Goal: Use online tool/utility: Utilize a website feature to perform a specific function

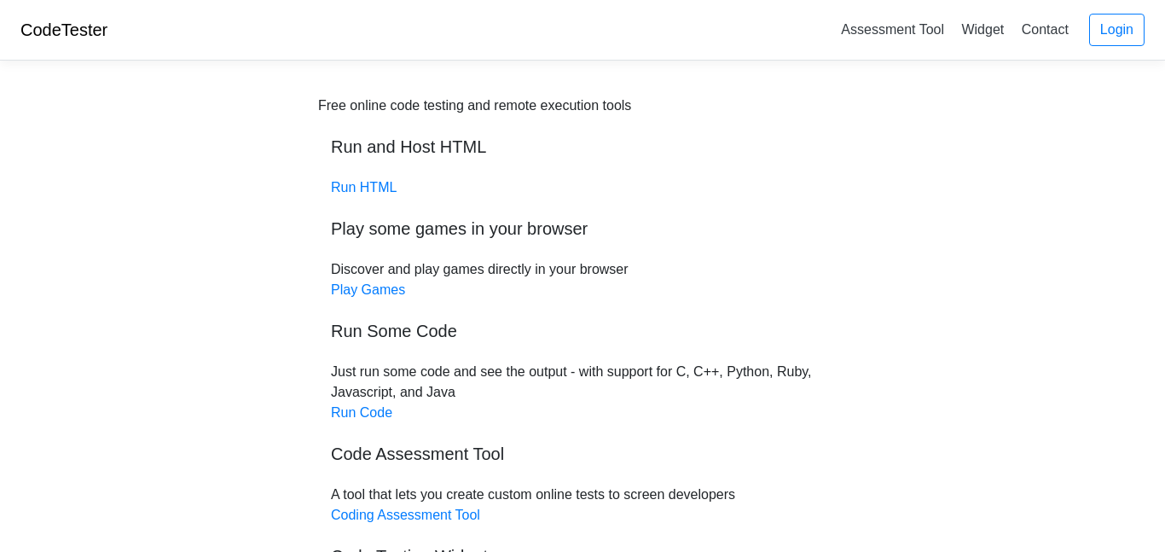
click at [368, 189] on link "Run HTML" at bounding box center [364, 187] width 66 height 15
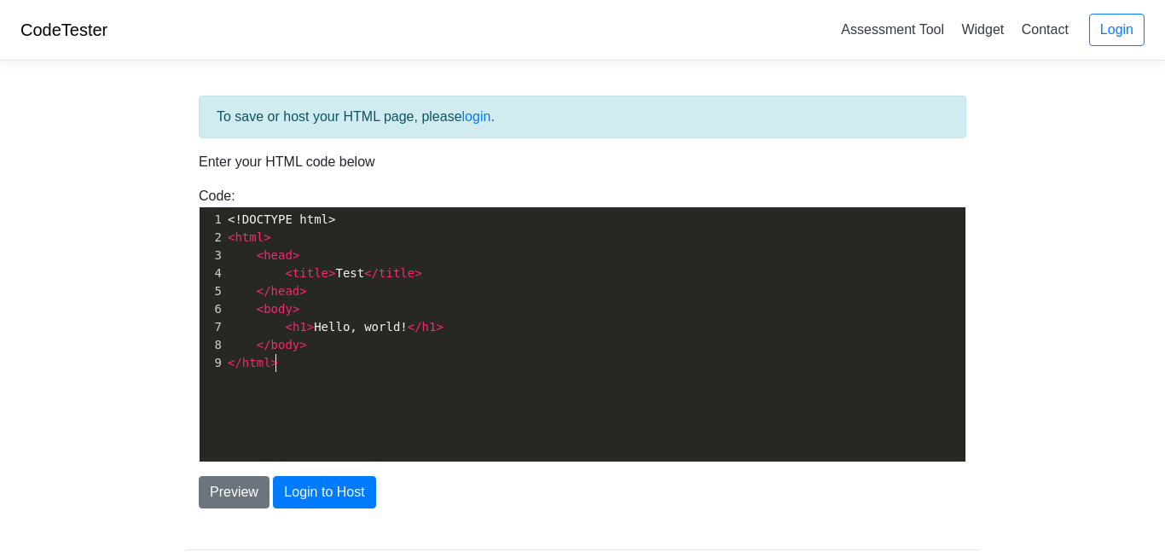
scroll to position [6, 0]
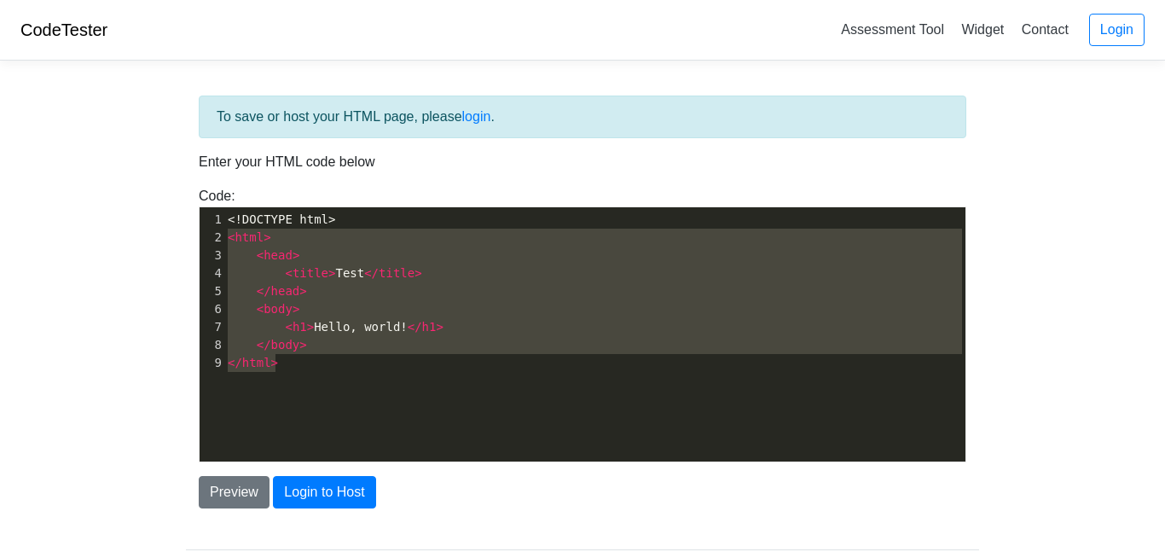
type textarea "<!DOCTYPE html> <html> <head> <title>Test</title> </head> <body> <h1>Hello, wor…"
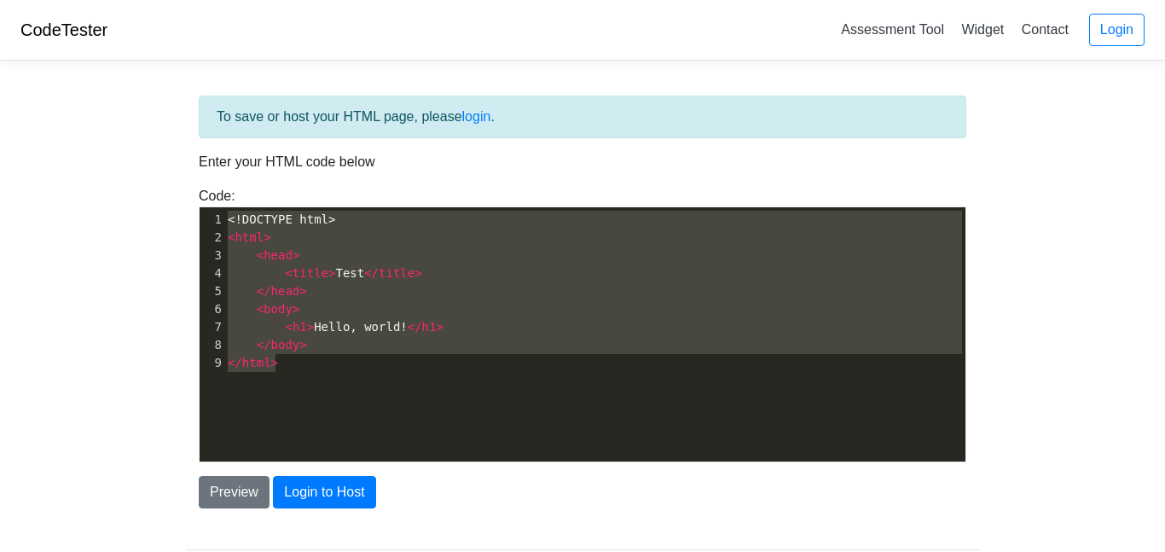
drag, startPoint x: 305, startPoint y: 374, endPoint x: 214, endPoint y: 183, distance: 211.4
click at [214, 183] on div "To save or host your HTML page, please login . Enter your HTML code below Code:…" at bounding box center [582, 302] width 793 height 413
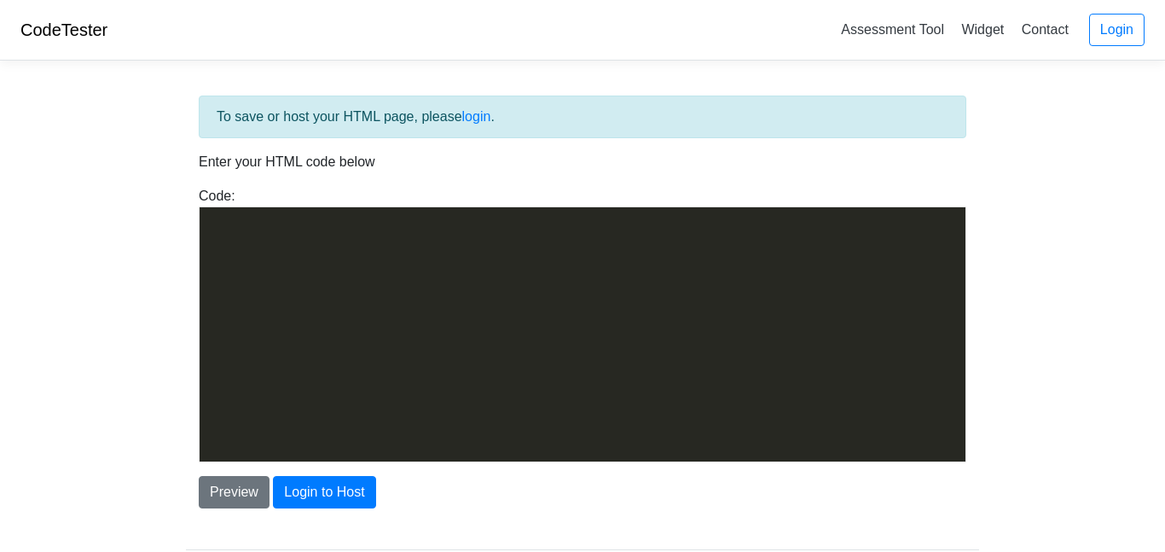
scroll to position [4553, 0]
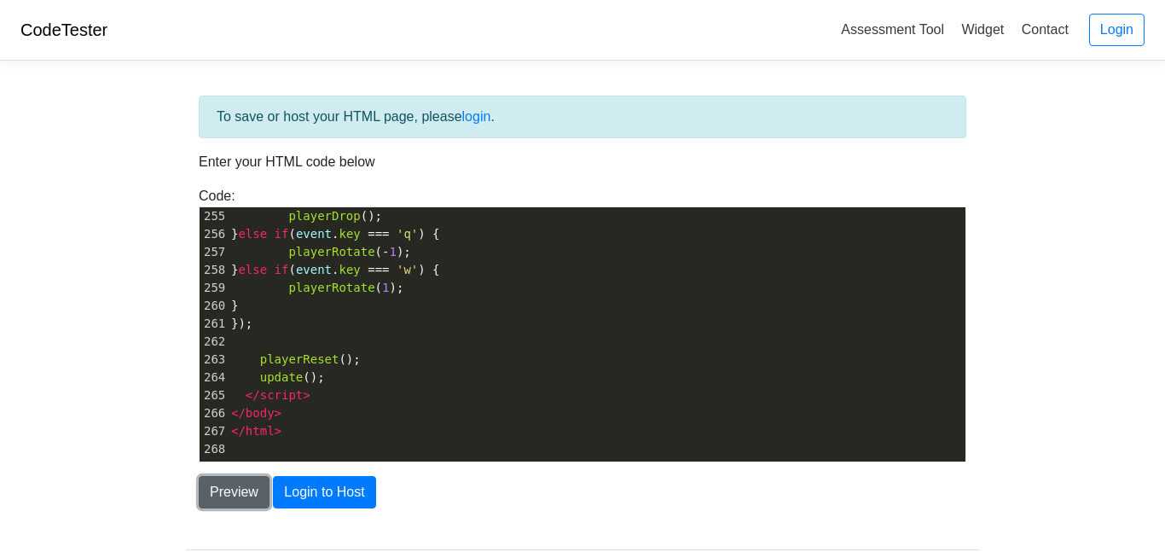
click at [230, 500] on button "Preview" at bounding box center [234, 492] width 71 height 32
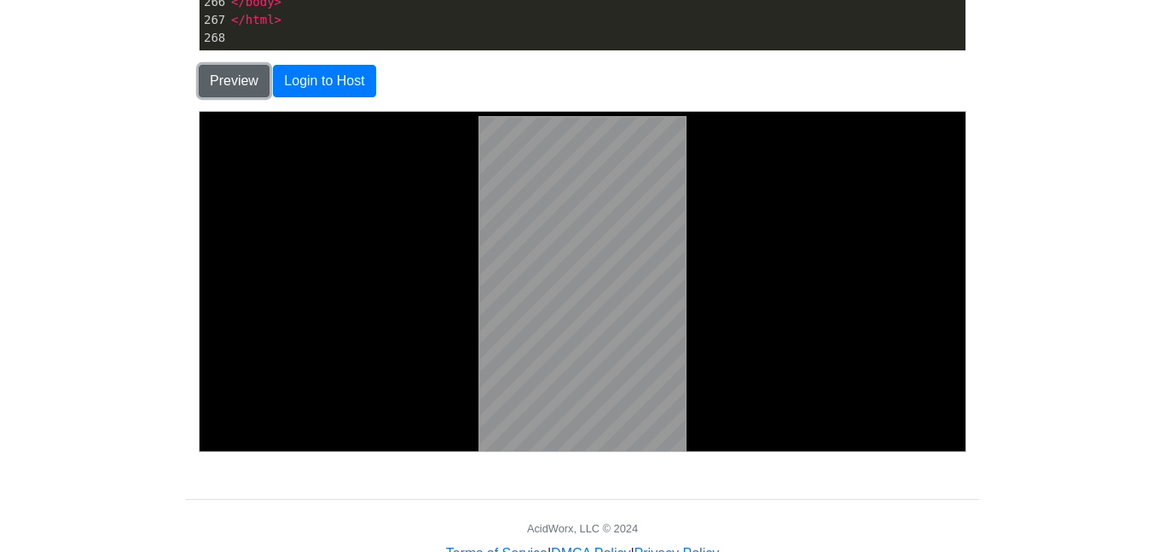
scroll to position [464, 0]
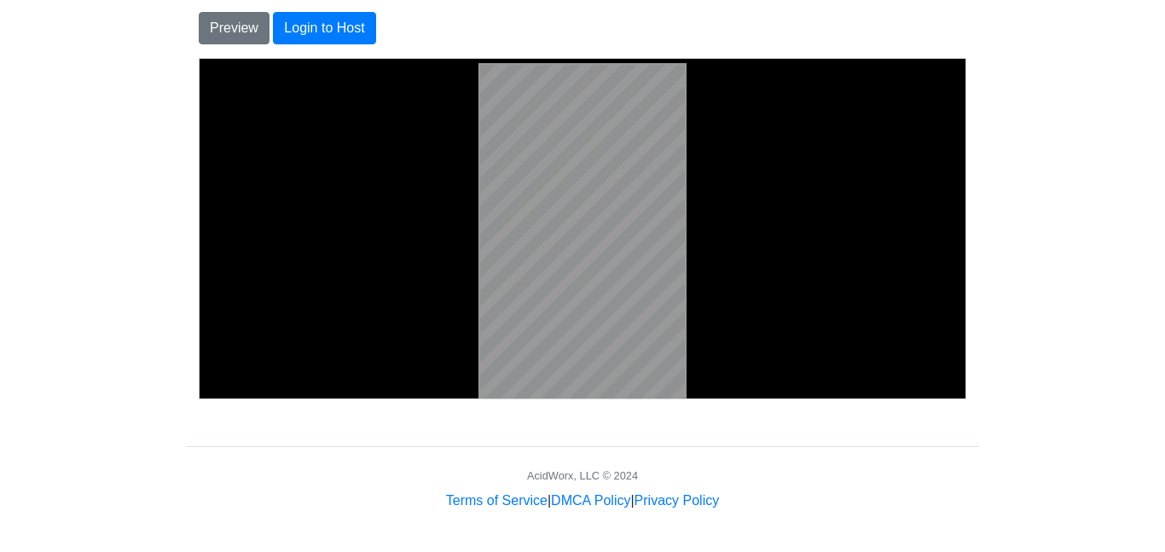
click at [467, 280] on body at bounding box center [582, 234] width 752 height 339
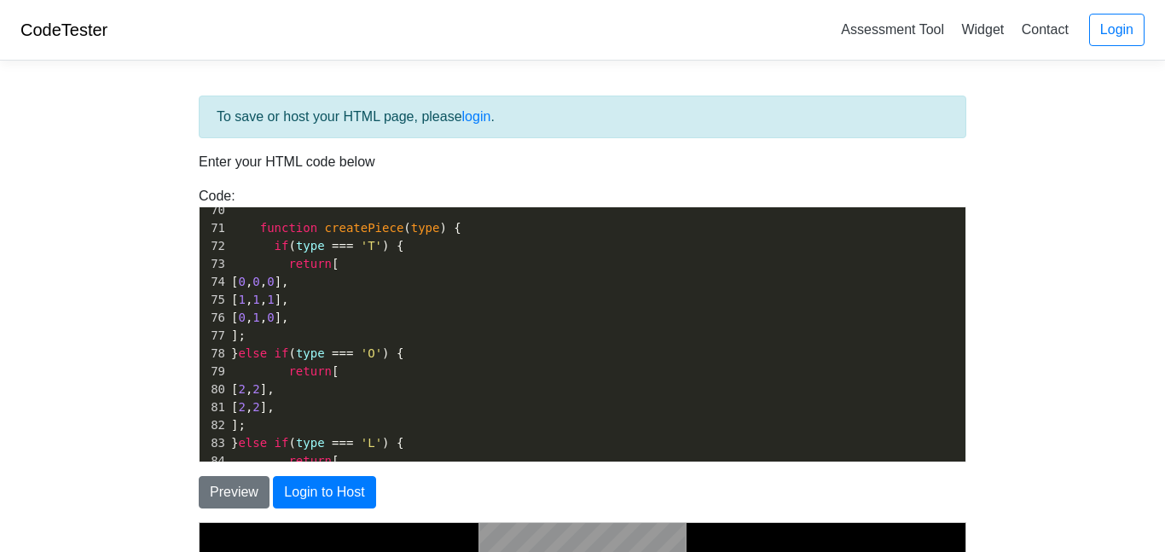
scroll to position [1278, 0]
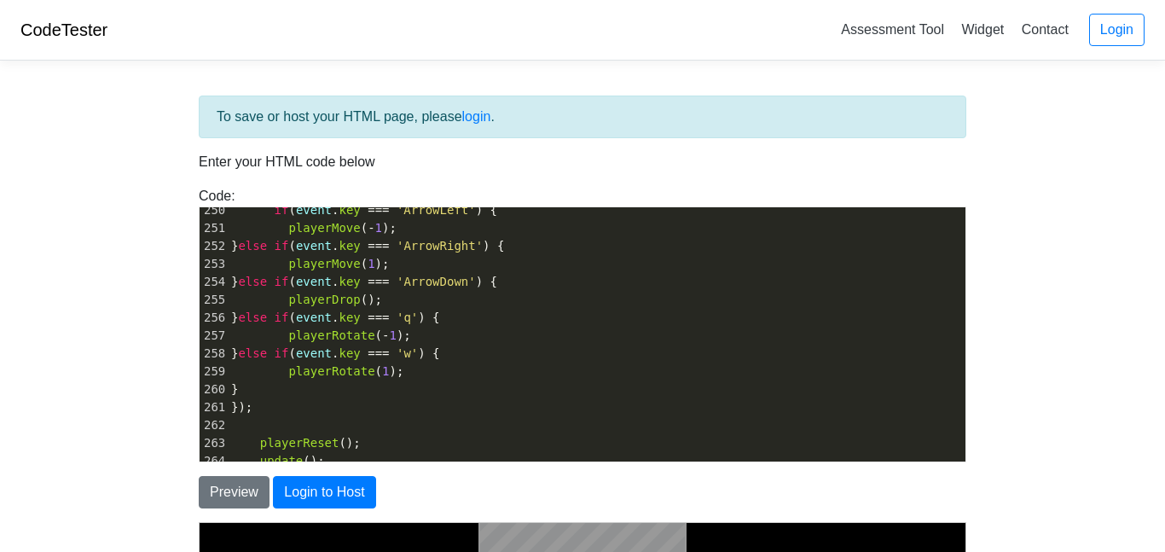
click at [396, 293] on pre "playerDrop ();" at bounding box center [597, 300] width 738 height 18
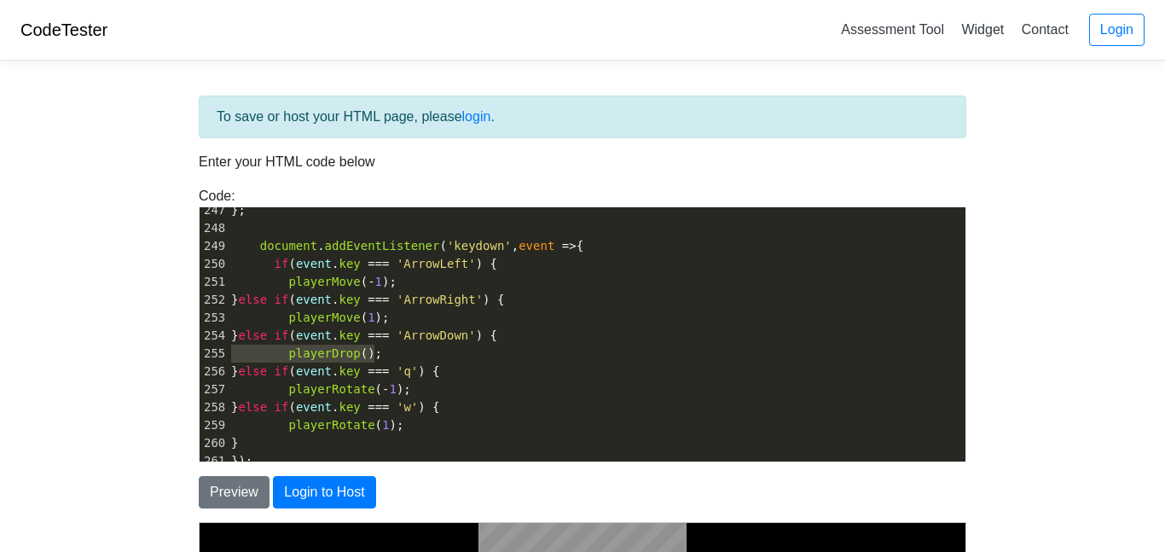
type textarea "} else if (event.key === 'ArrowDown') { playerDrop();"
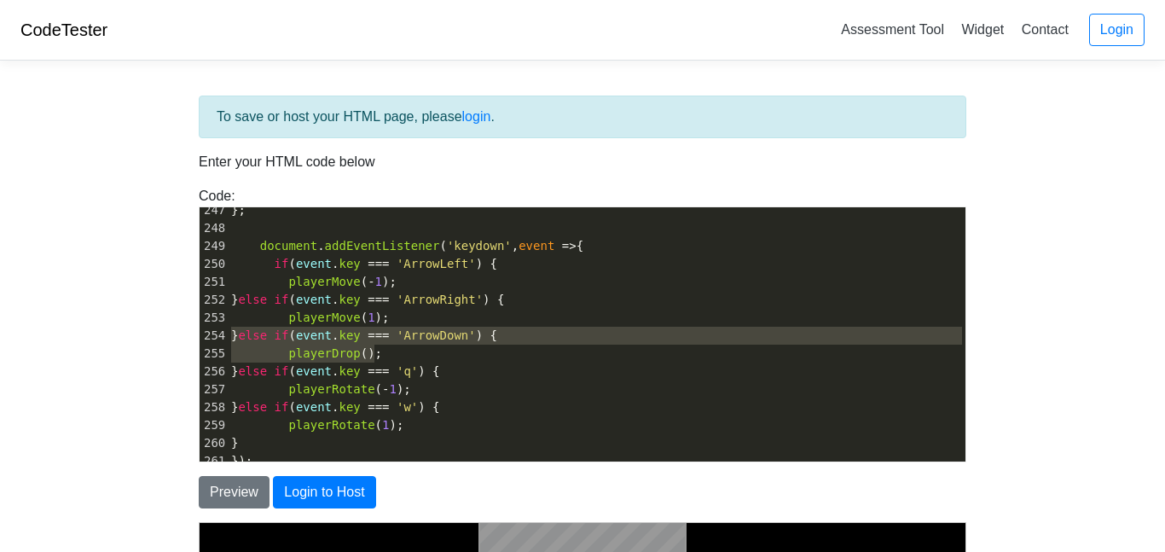
drag, startPoint x: 385, startPoint y: 351, endPoint x: 218, endPoint y: 338, distance: 166.9
click at [228, 338] on div "224 } 225 ​ 226 draw (); 227 requestAnimationFrame ( update ); 228 } 229 ​ 230 …" at bounding box center [597, 192] width 738 height 806
click at [391, 357] on pre "playerDrop ();" at bounding box center [597, 354] width 738 height 18
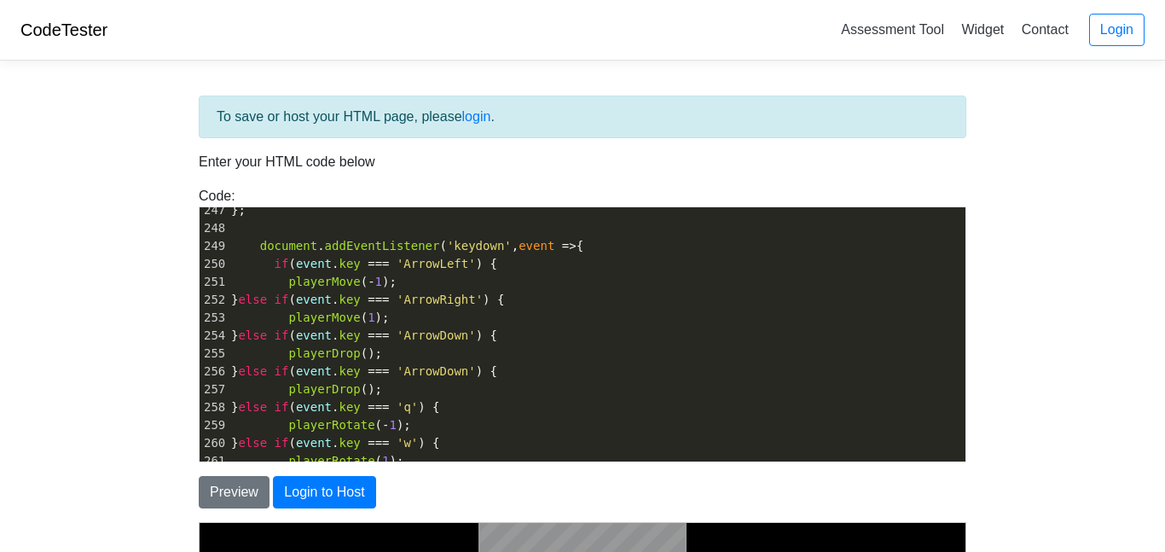
click at [476, 372] on span "'ArrowDown'" at bounding box center [436, 371] width 79 height 14
type textarea "U["
type textarea "p"
click at [354, 387] on span "playerDrop ();" at bounding box center [306, 389] width 151 height 14
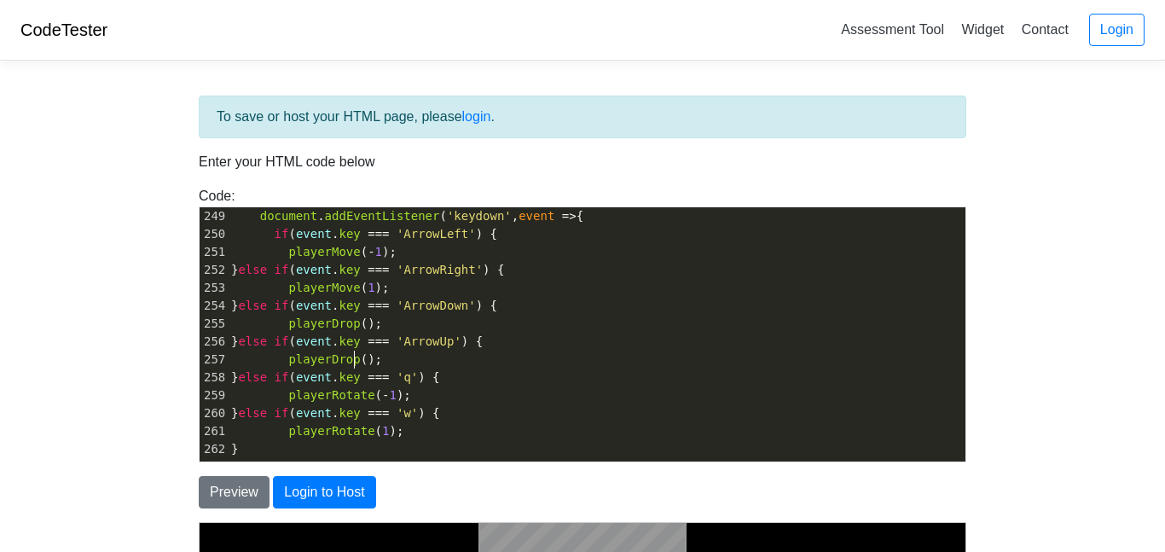
click at [362, 361] on span "playerDrop ();" at bounding box center [306, 359] width 151 height 14
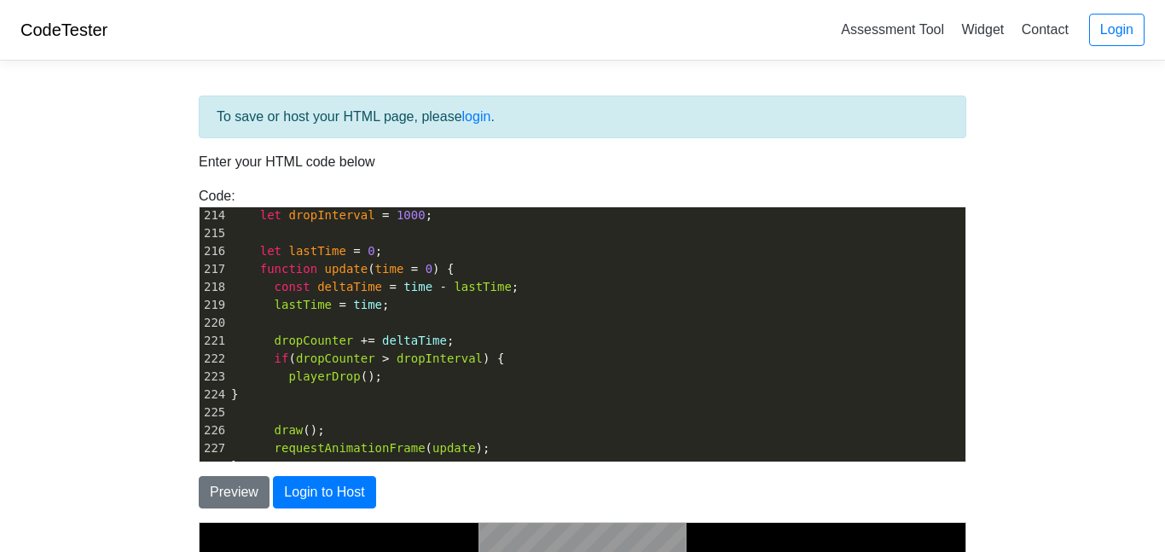
scroll to position [3778, 0]
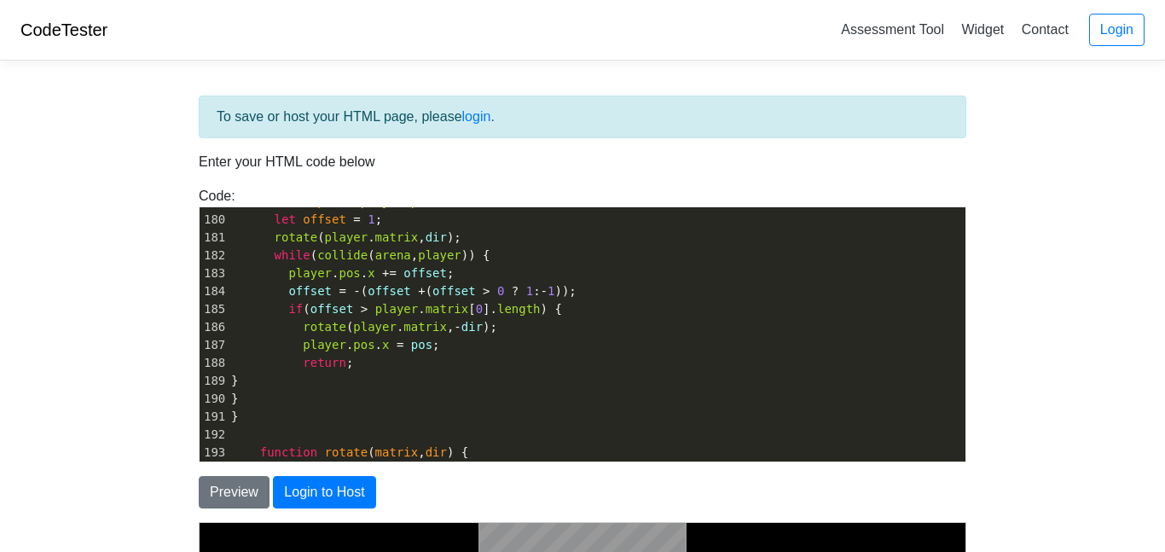
click at [297, 415] on pre "}" at bounding box center [597, 417] width 738 height 18
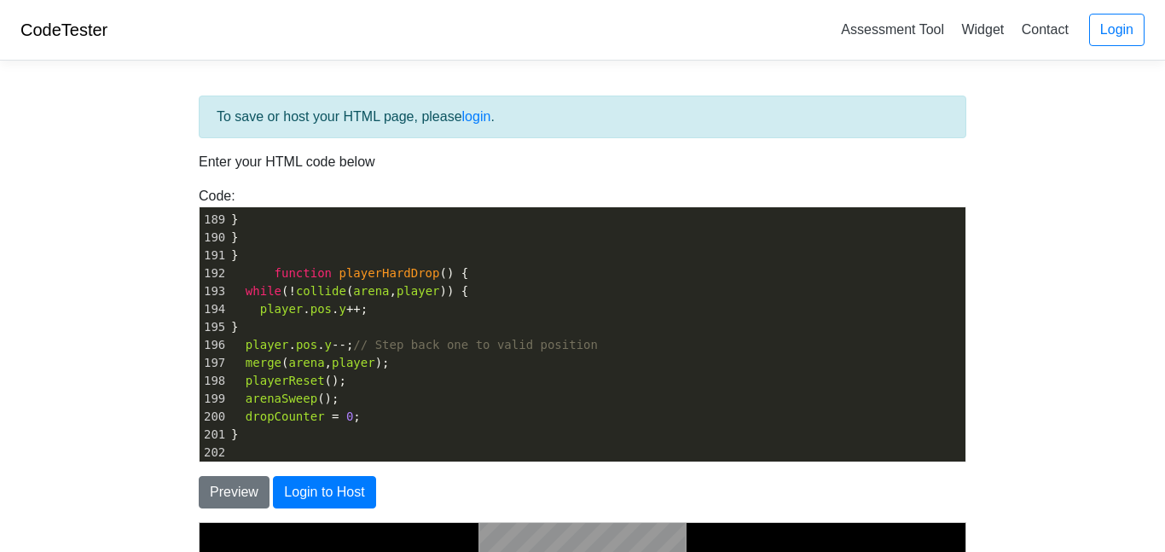
click at [270, 270] on span "function playerHardDrop () {" at bounding box center [349, 273] width 237 height 14
click at [247, 288] on span "while" at bounding box center [264, 291] width 36 height 14
click at [260, 310] on span "player" at bounding box center [282, 309] width 44 height 14
click at [239, 325] on span "}" at bounding box center [235, 327] width 8 height 14
click at [246, 338] on span "player" at bounding box center [268, 345] width 44 height 14
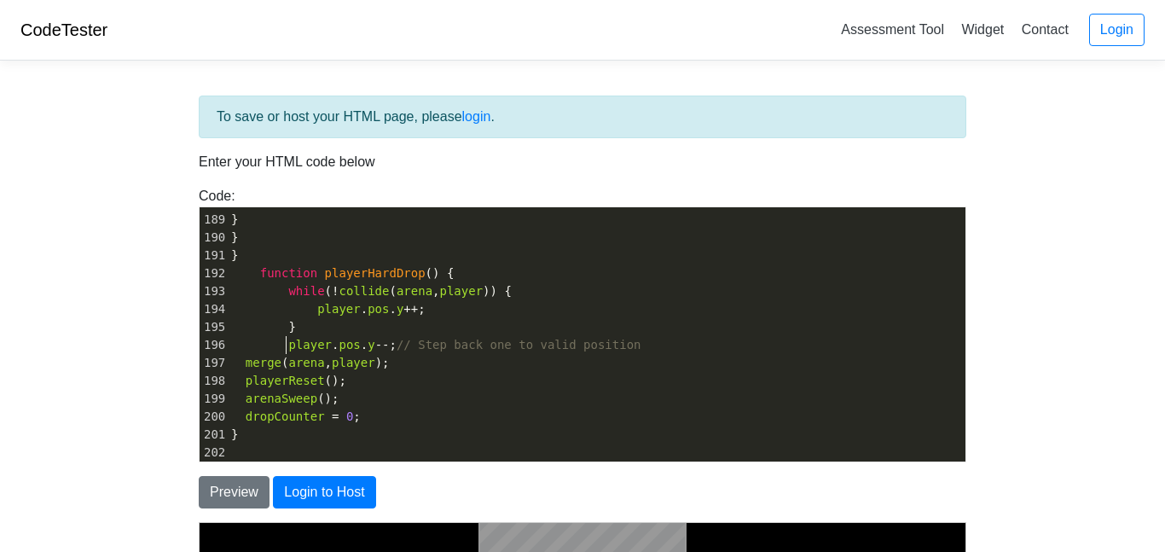
click at [247, 359] on span "merge" at bounding box center [264, 363] width 36 height 14
click at [246, 376] on span "playerReset" at bounding box center [285, 381] width 79 height 14
click at [246, 397] on span "arenaSweep" at bounding box center [282, 399] width 72 height 14
click at [246, 410] on span "dropCounter" at bounding box center [285, 416] width 79 height 14
click at [284, 332] on span at bounding box center [274, 327] width 29 height 18
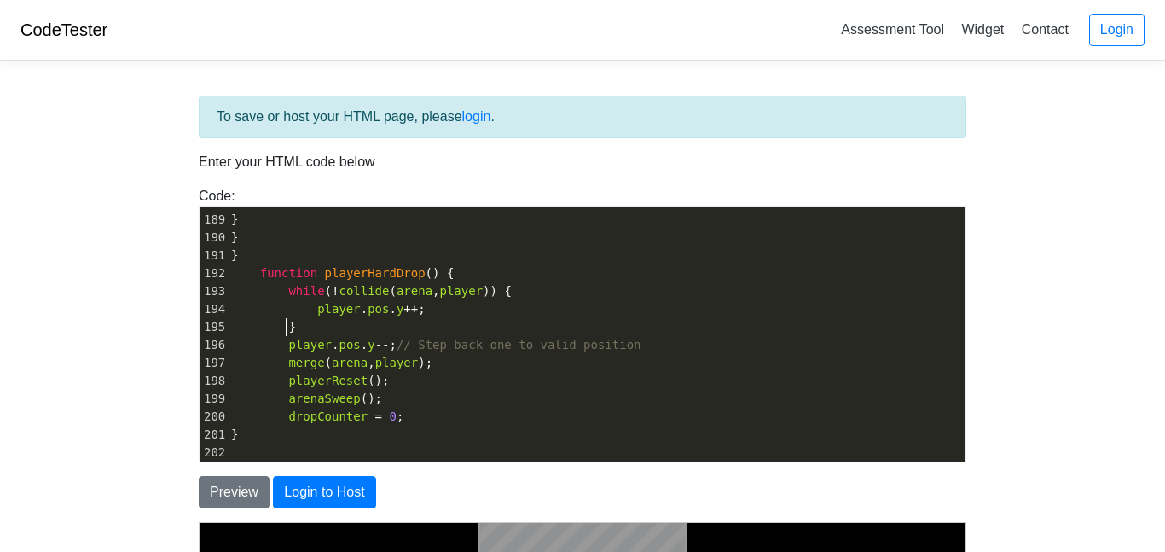
click at [232, 436] on span "}" at bounding box center [235, 434] width 8 height 14
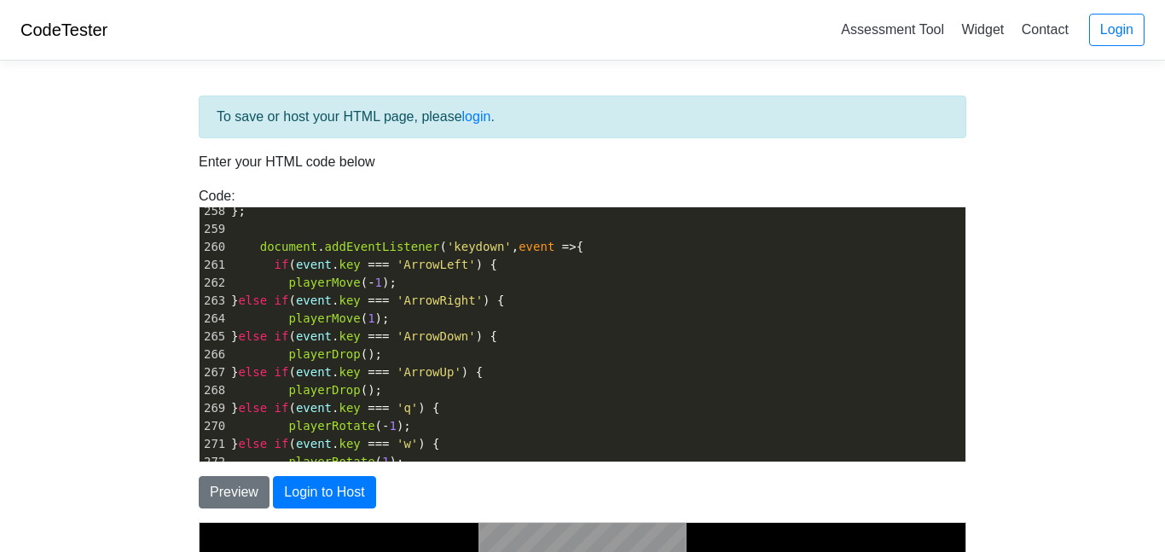
click at [327, 386] on span "playerDrop" at bounding box center [324, 390] width 72 height 14
type textarea "Harf"
type textarea "d"
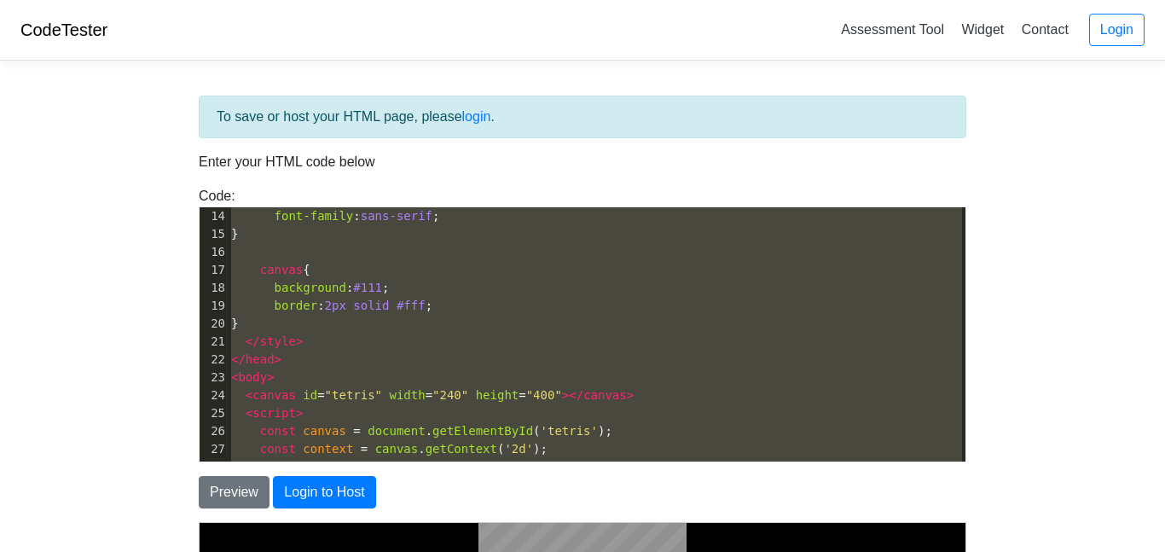
type textarea "<!DOCTYPE html> <html lang="en"> <head> <meta charset="UTF-8"> <title>Tetris</t…"
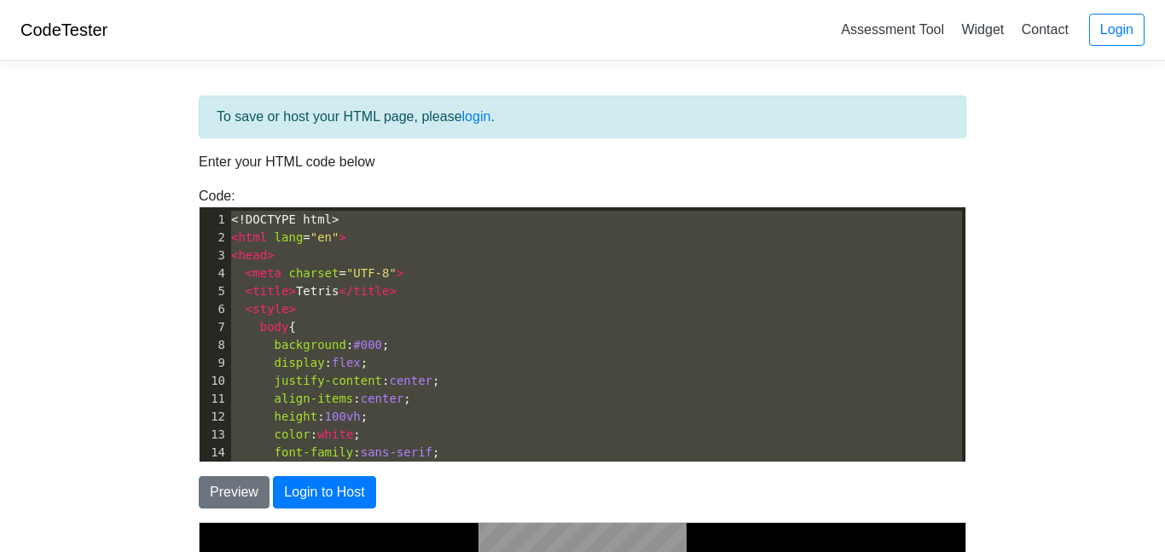
drag, startPoint x: 298, startPoint y: 451, endPoint x: 296, endPoint y: 181, distance: 270.4
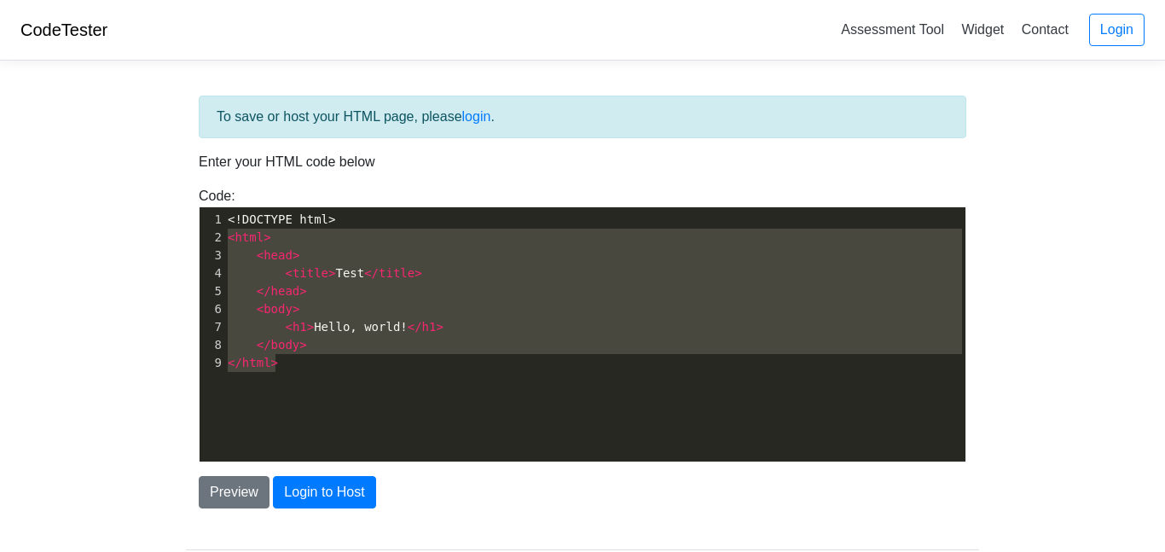
scroll to position [6, 0]
type textarea "<!DOCTYPE html> <html> <head> <title>Test</title> </head> <body> <h1>Hello, wor…"
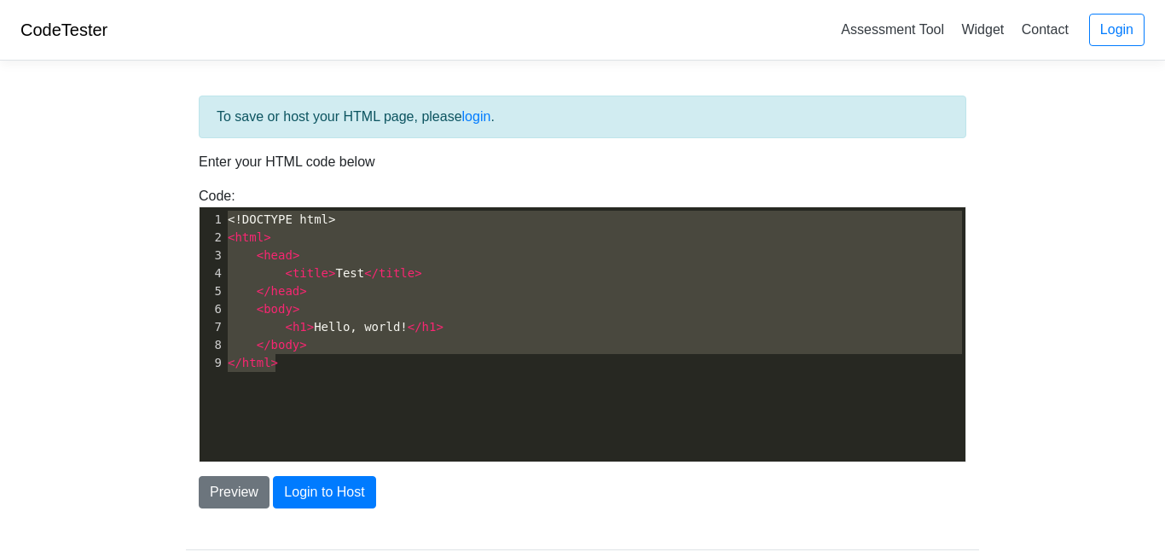
drag, startPoint x: 339, startPoint y: 369, endPoint x: 171, endPoint y: 207, distance: 232.8
click at [171, 207] on body "CodeTester Assessment Tool Widget Contact Login To save or host your HTML page,…" at bounding box center [582, 307] width 1165 height 614
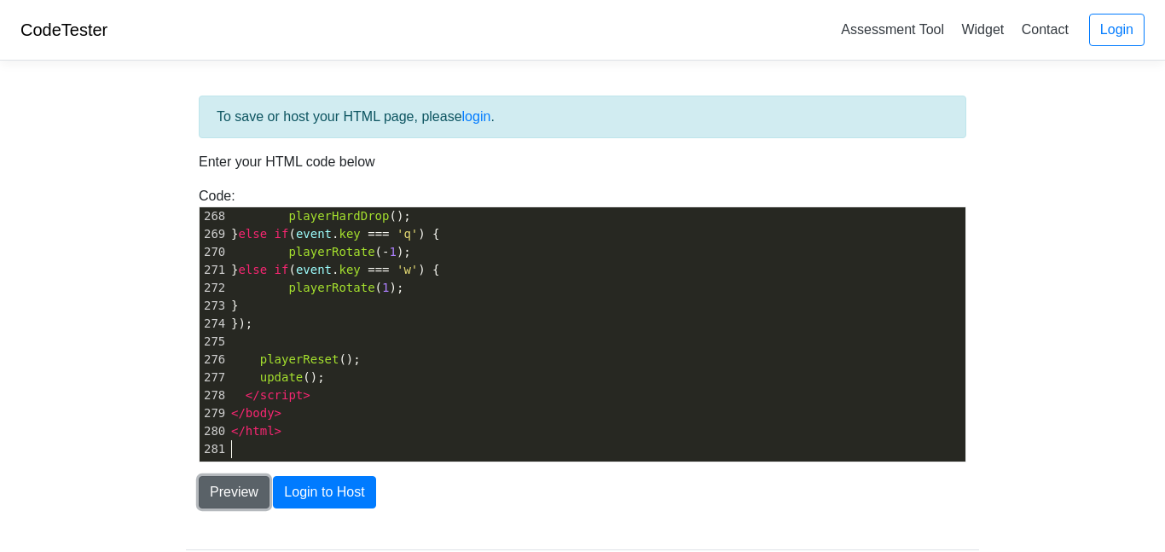
click at [207, 490] on button "Preview" at bounding box center [234, 492] width 71 height 32
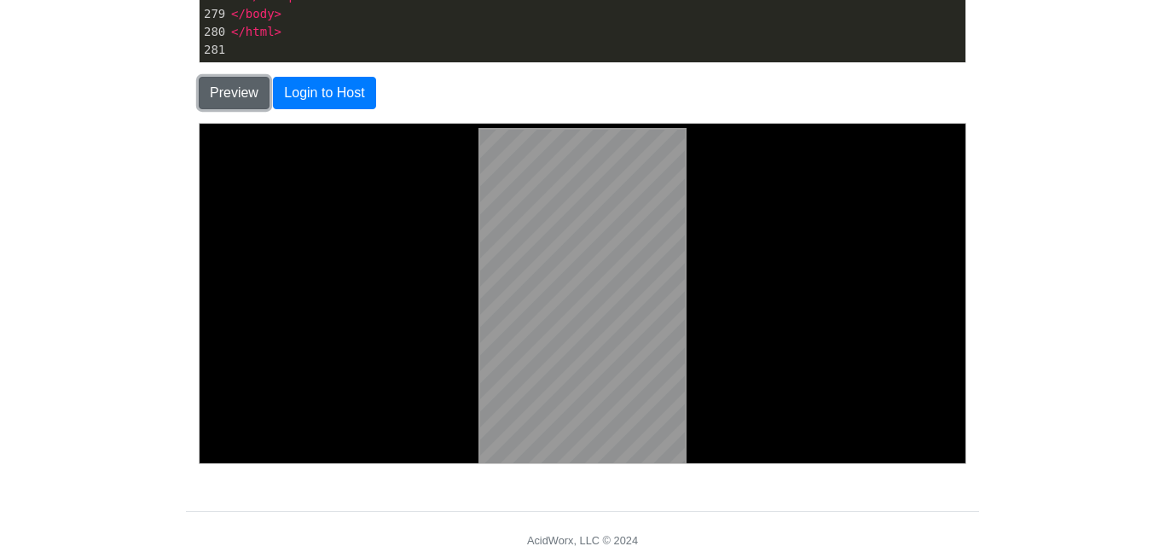
scroll to position [464, 0]
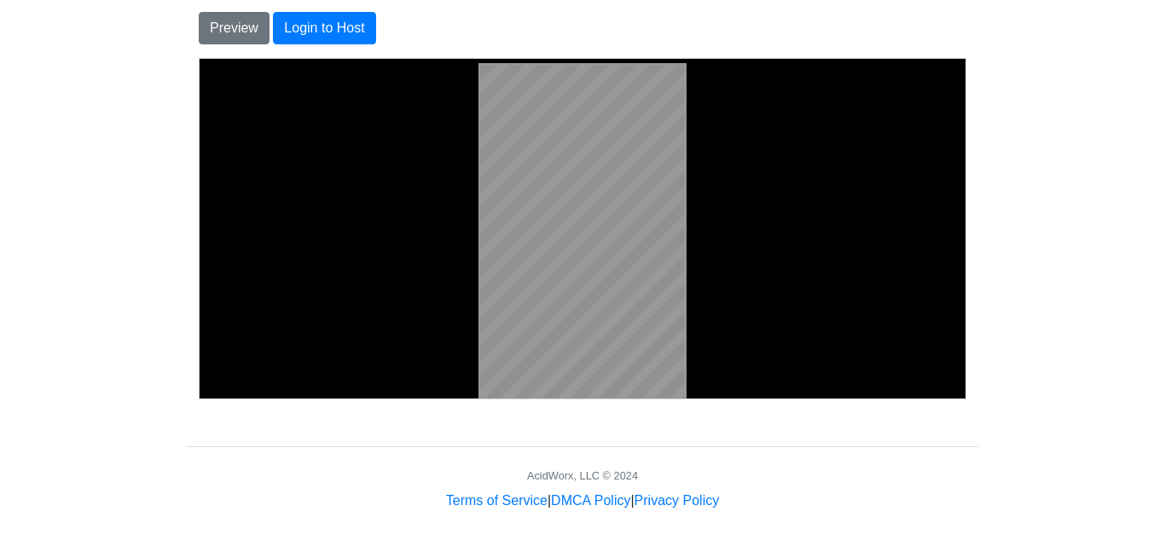
click at [436, 285] on body at bounding box center [582, 234] width 752 height 339
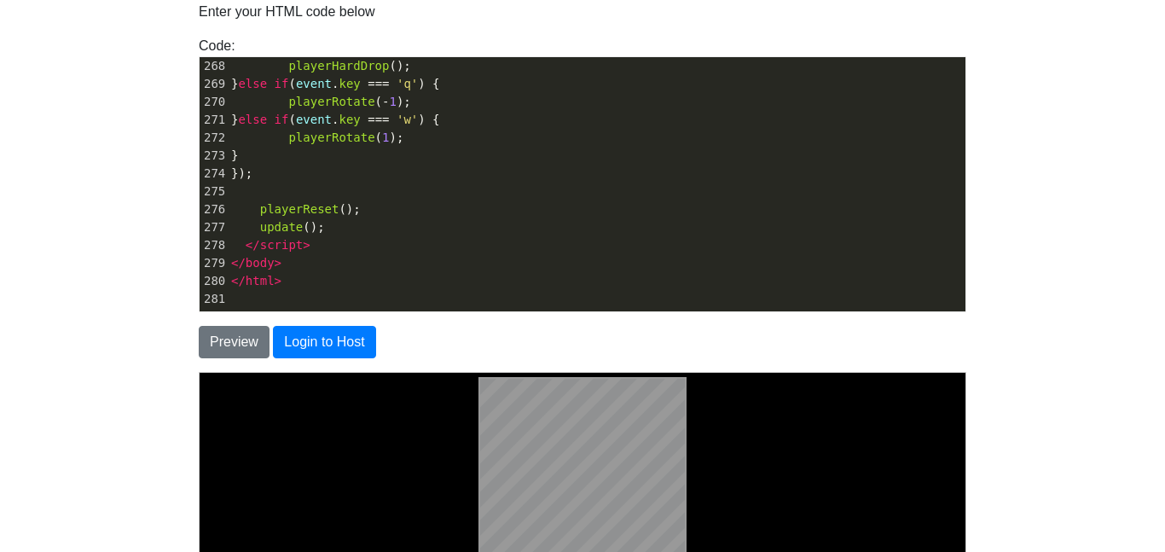
scroll to position [123, 0]
